Goal: Transaction & Acquisition: Purchase product/service

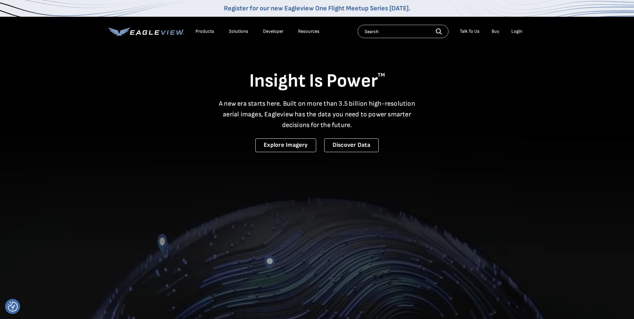
click at [517, 30] on div "Login" at bounding box center [516, 31] width 11 height 6
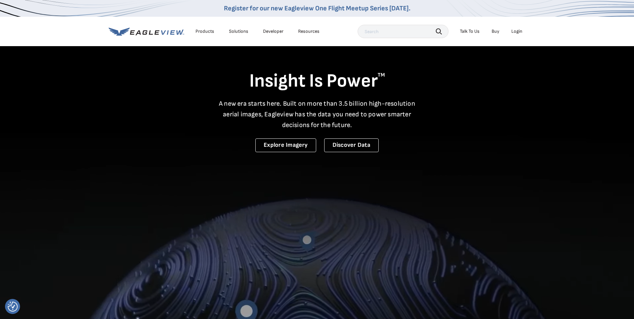
click at [516, 28] on li "Login" at bounding box center [517, 31] width 18 height 10
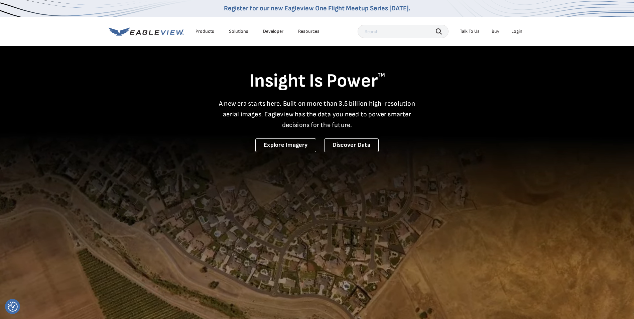
click at [515, 32] on div "Login" at bounding box center [516, 31] width 11 height 6
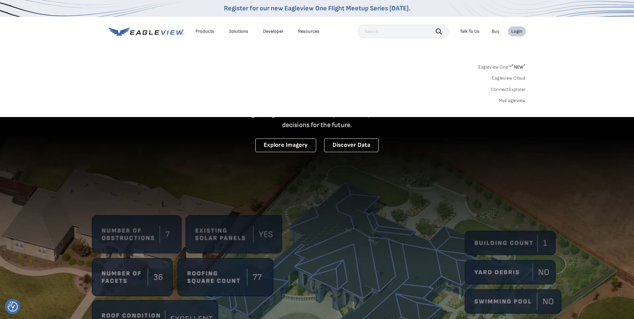
click at [516, 100] on link "MyEagleview" at bounding box center [512, 101] width 27 height 6
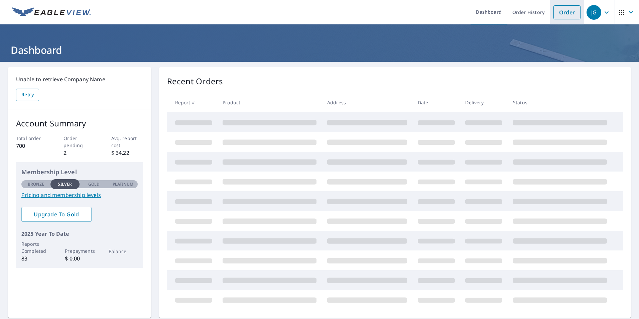
click at [561, 13] on link "Order" at bounding box center [567, 12] width 27 height 14
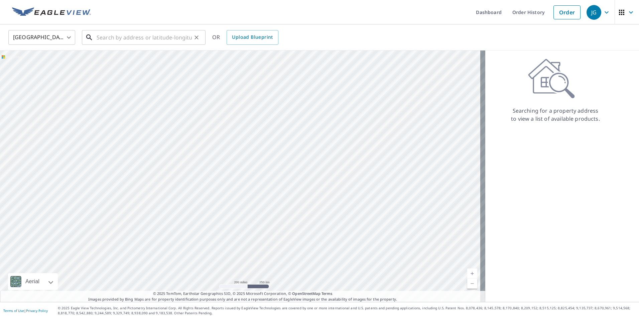
click at [160, 35] on input "text" at bounding box center [144, 37] width 95 height 19
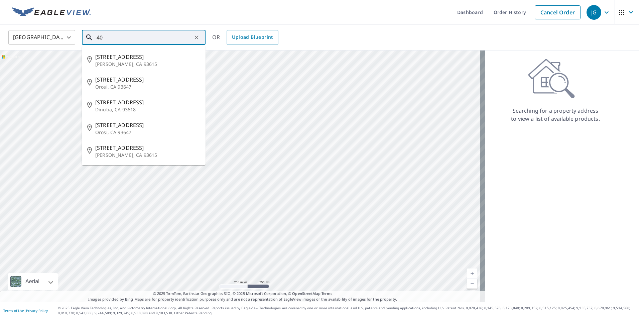
type input "4"
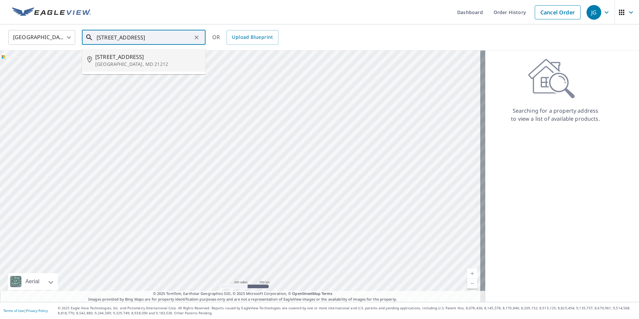
click at [137, 67] on p "Baltimore, MD 21212" at bounding box center [147, 64] width 105 height 7
type input "4500 Eastway Baltimore, MD 21212"
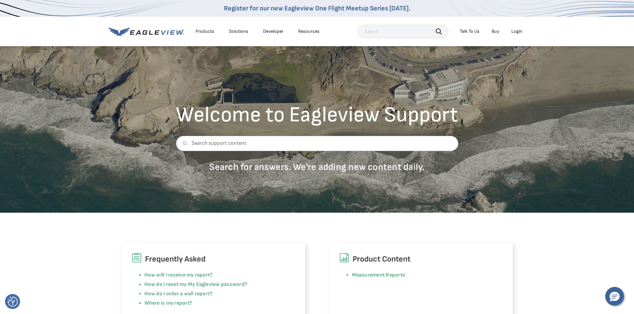
click at [516, 31] on div "Login" at bounding box center [516, 31] width 11 height 6
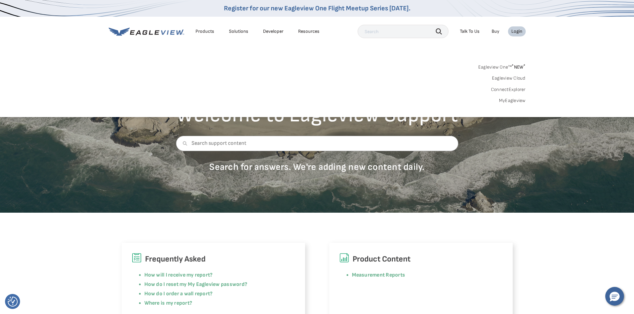
click at [509, 100] on link "MyEagleview" at bounding box center [512, 101] width 27 height 6
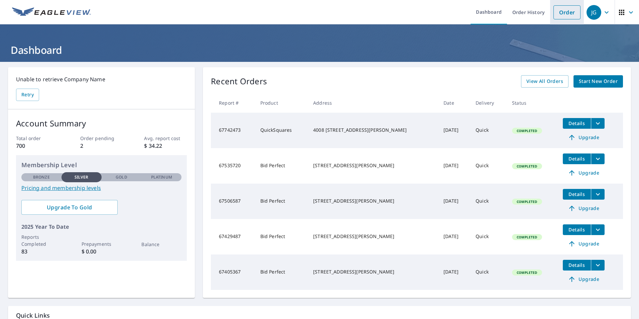
click at [566, 13] on link "Order" at bounding box center [567, 12] width 27 height 14
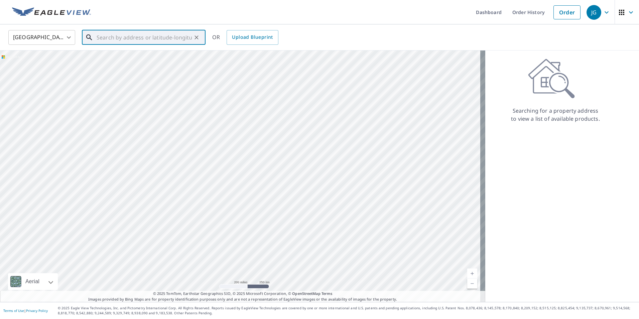
click at [187, 37] on input "text" at bounding box center [144, 37] width 95 height 19
click at [146, 40] on input "308 eastway 21212" at bounding box center [144, 37] width 95 height 19
click at [138, 55] on span "308 Eastway Ct" at bounding box center [147, 57] width 105 height 8
type input "308 Eastway Ct Baltimore, MD 21212"
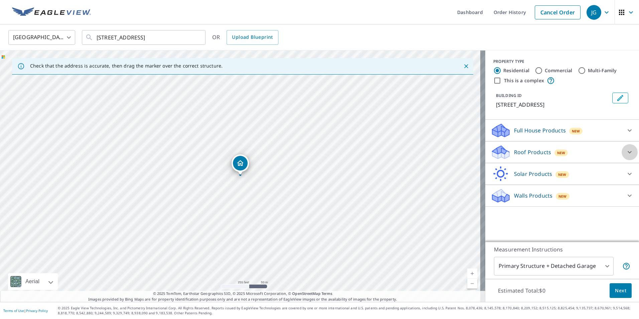
click at [628, 151] on icon at bounding box center [630, 152] width 8 height 8
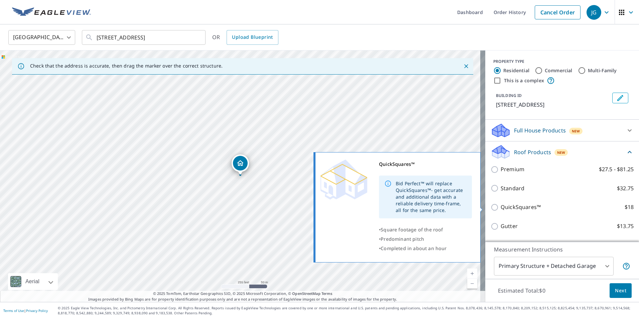
click at [491, 205] on input "QuickSquares™ $18" at bounding box center [496, 207] width 10 height 8
checkbox input "true"
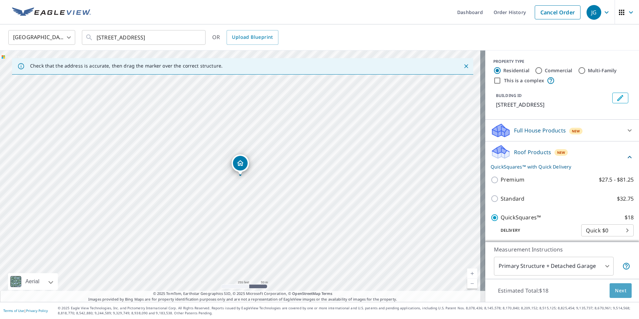
click at [620, 288] on span "Next" at bounding box center [620, 290] width 11 height 8
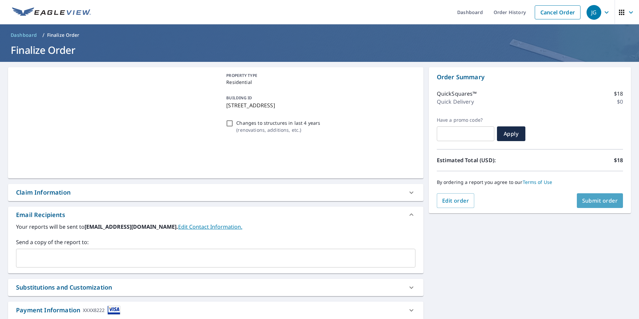
click at [591, 204] on span "Submit order" at bounding box center [600, 200] width 36 height 7
